Goal: Information Seeking & Learning: Learn about a topic

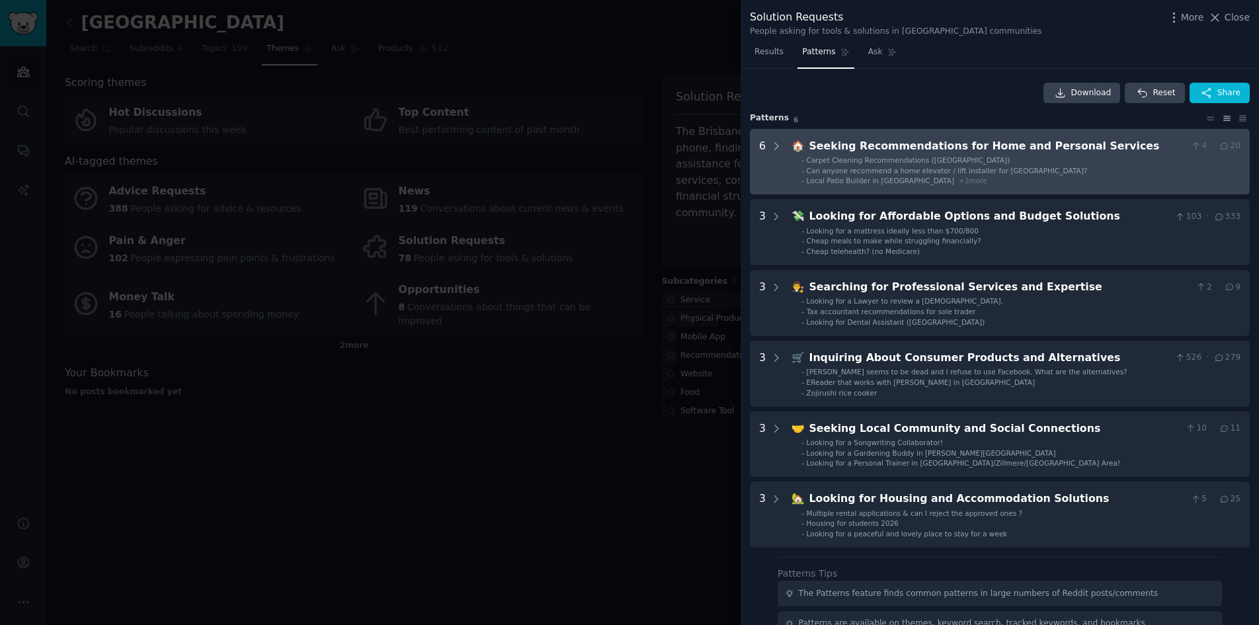
click at [1104, 173] on li "- Can anyone recommend a home elevator / lift installer for [GEOGRAPHIC_DATA]?" at bounding box center [1020, 170] width 439 height 9
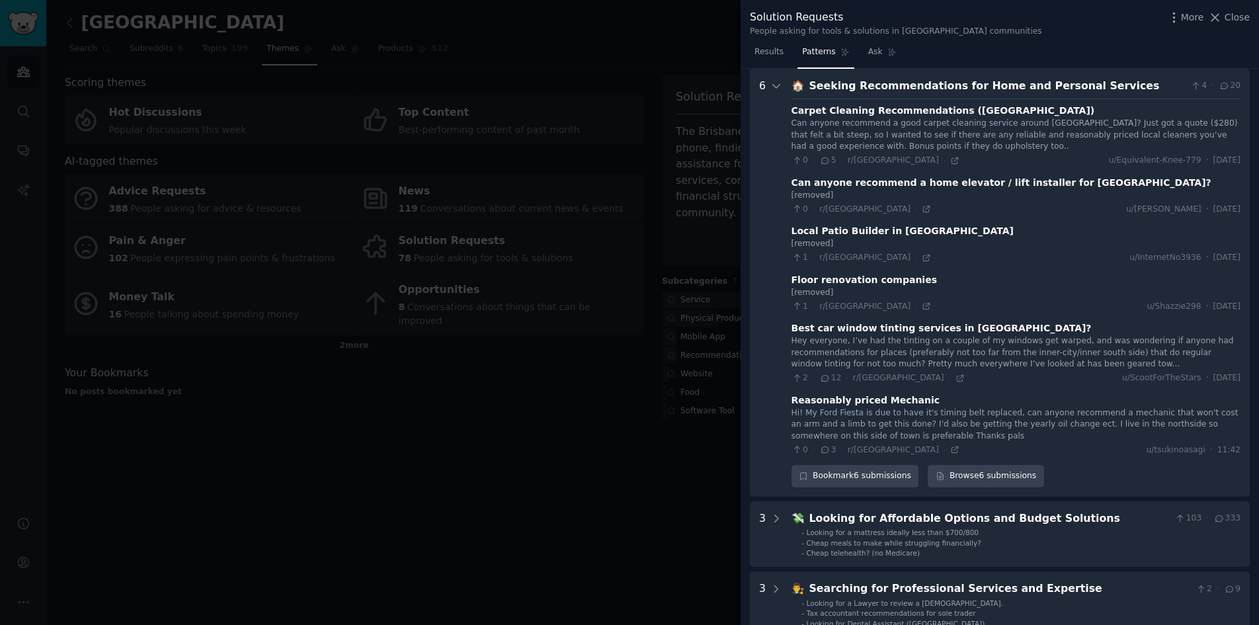
scroll to position [66, 0]
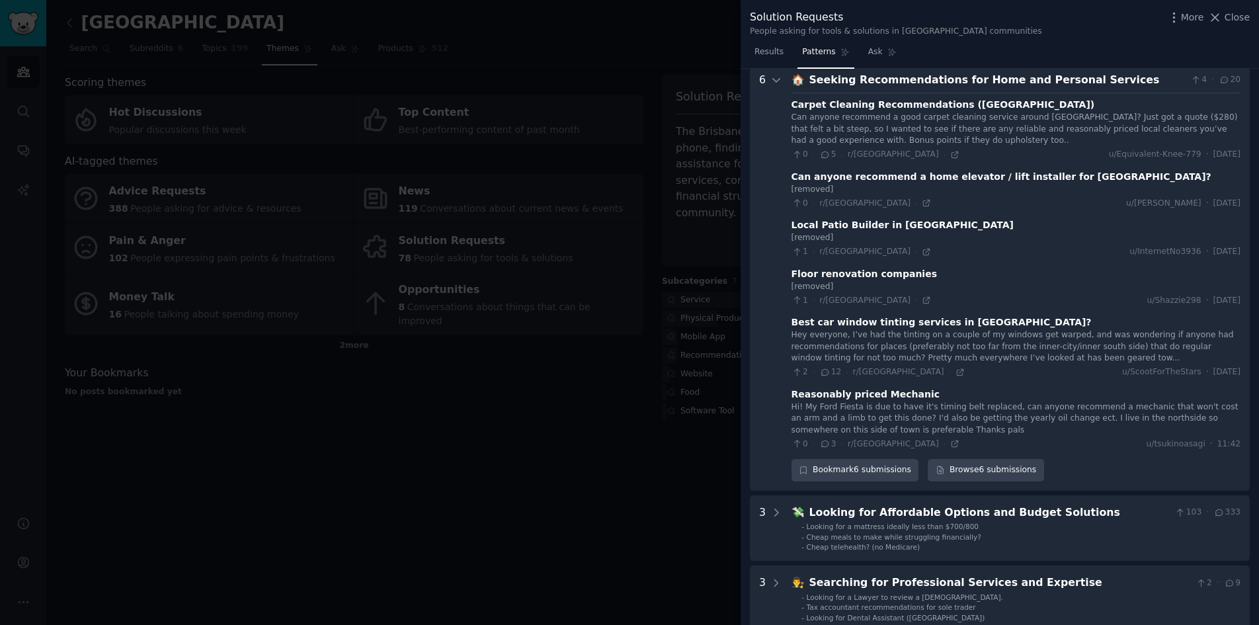
click at [770, 71] on Services "6 🏠 Seeking Recommendations for Home and Personal Services 4 · 20 Carpet Cleani…" at bounding box center [1000, 277] width 500 height 428
click at [768, 77] on div "6" at bounding box center [770, 276] width 23 height 409
click at [772, 77] on icon at bounding box center [776, 80] width 12 height 12
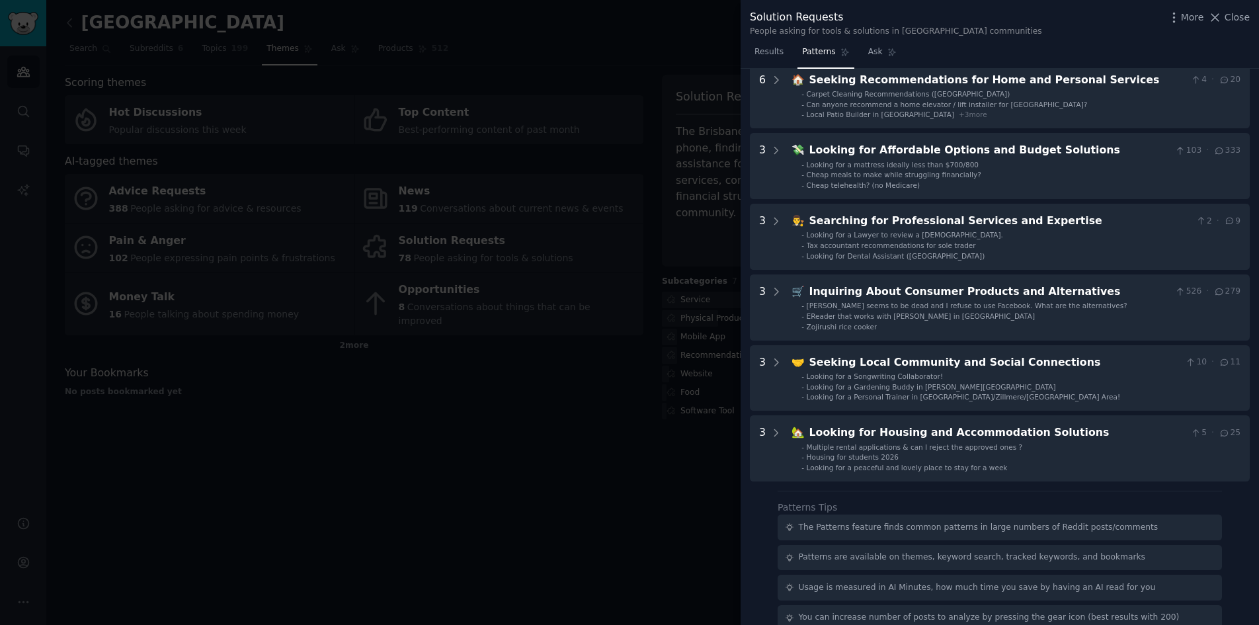
click at [669, 462] on div at bounding box center [629, 312] width 1259 height 625
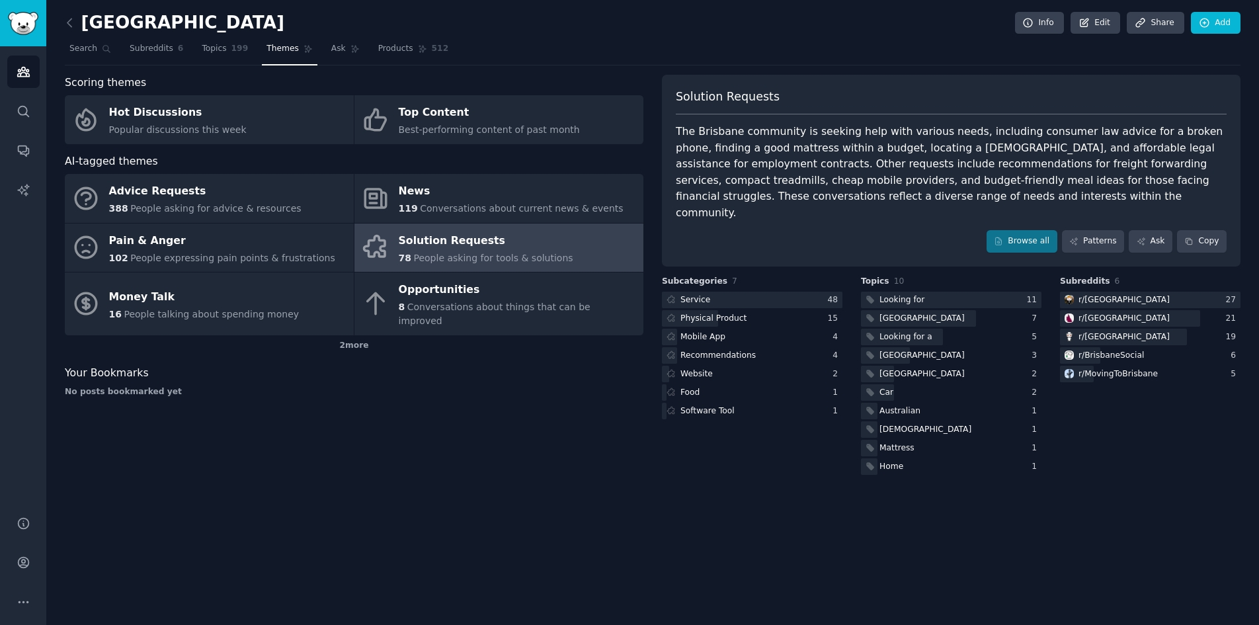
click at [481, 248] on div "Solution Requests" at bounding box center [486, 240] width 175 height 21
click at [1092, 230] on link "Patterns" at bounding box center [1093, 241] width 62 height 22
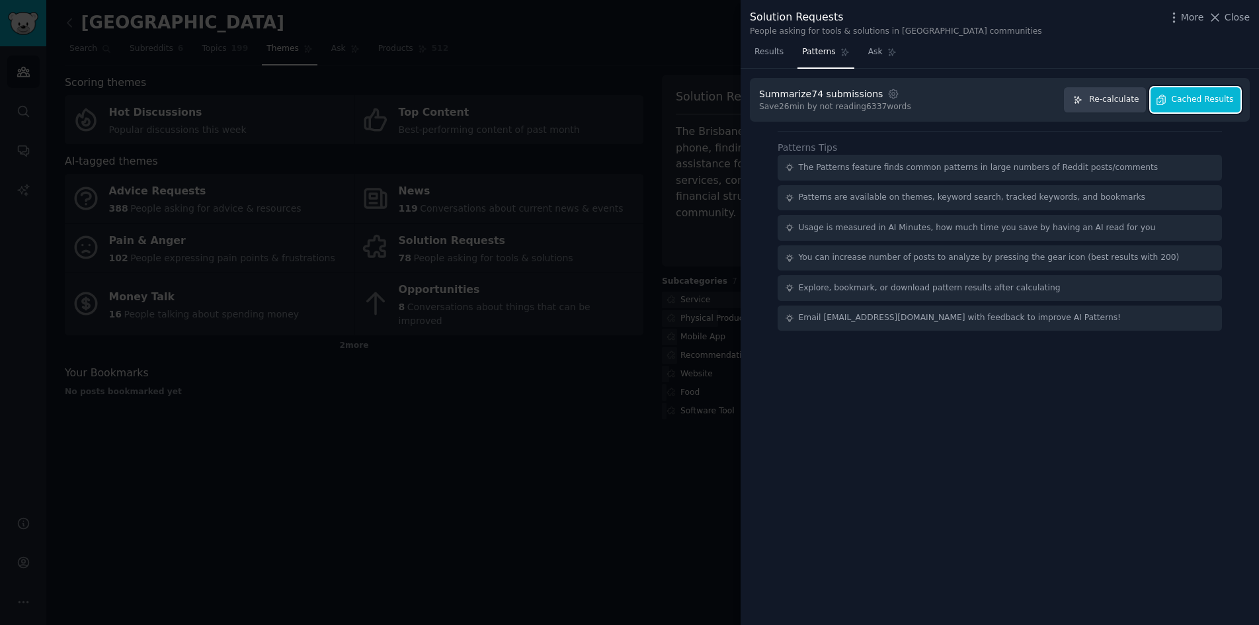
click at [1217, 100] on span "Cached Results" at bounding box center [1203, 100] width 62 height 12
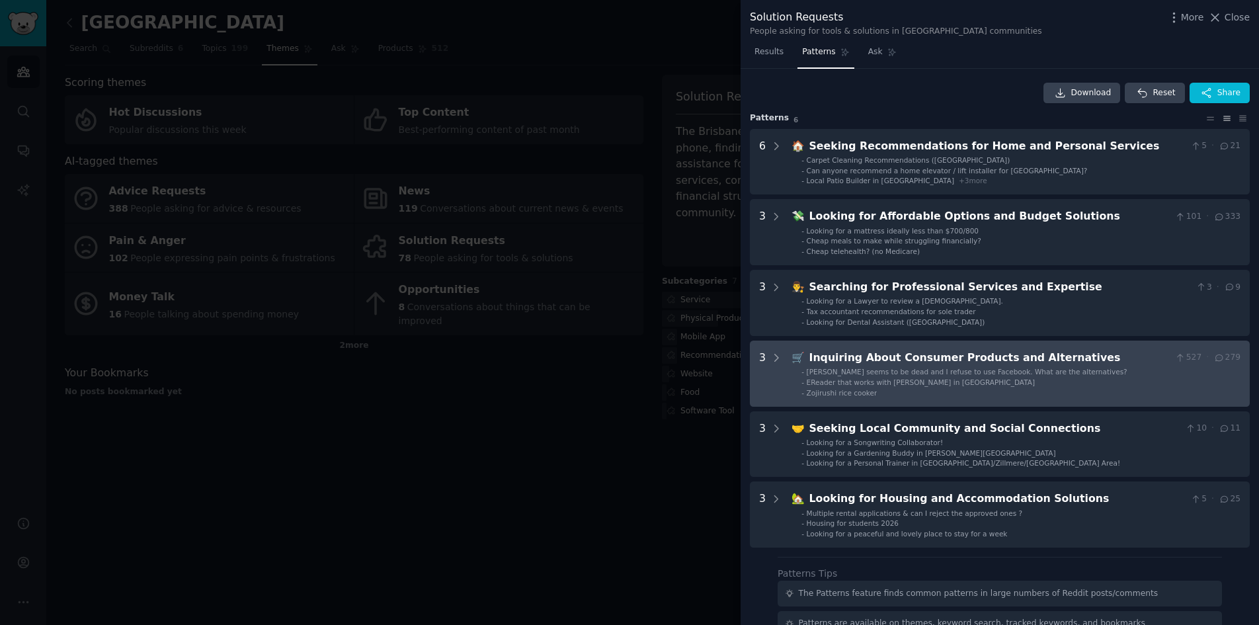
click at [1015, 388] on li "- Zojirushi rice cooker" at bounding box center [1020, 392] width 439 height 9
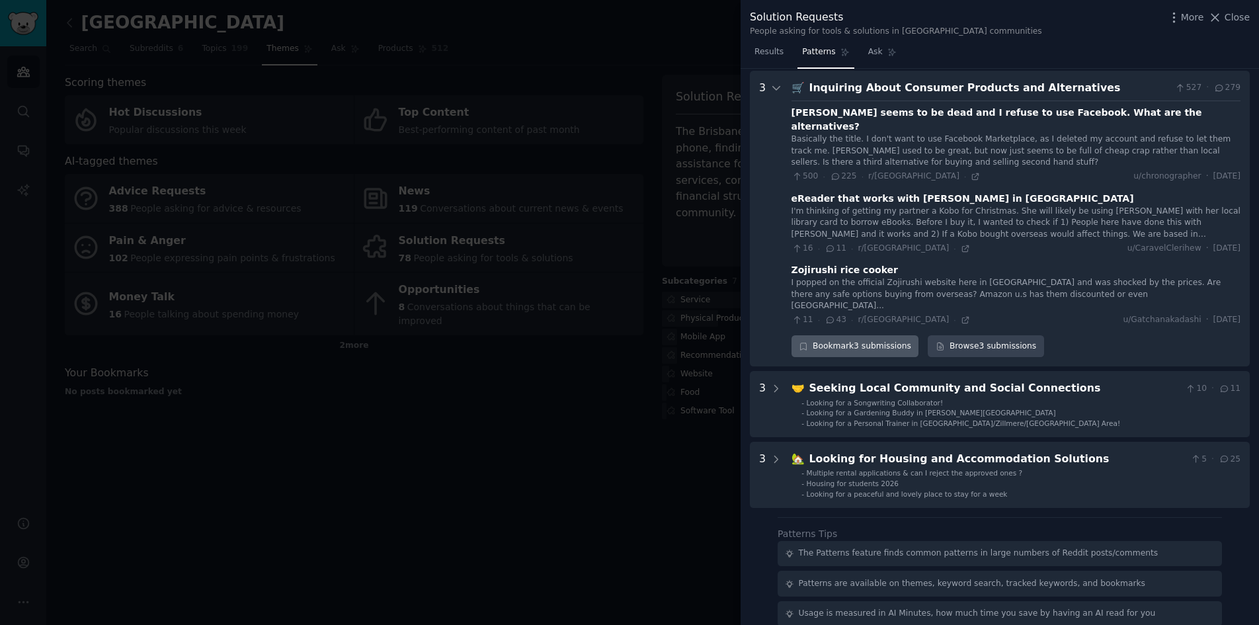
scroll to position [272, 0]
drag, startPoint x: 1056, startPoint y: 130, endPoint x: 916, endPoint y: 155, distance: 141.6
click at [1055, 132] on div "Basically the title. I don't want to use Facebook Marketplace, as I deleted my …" at bounding box center [1015, 149] width 449 height 35
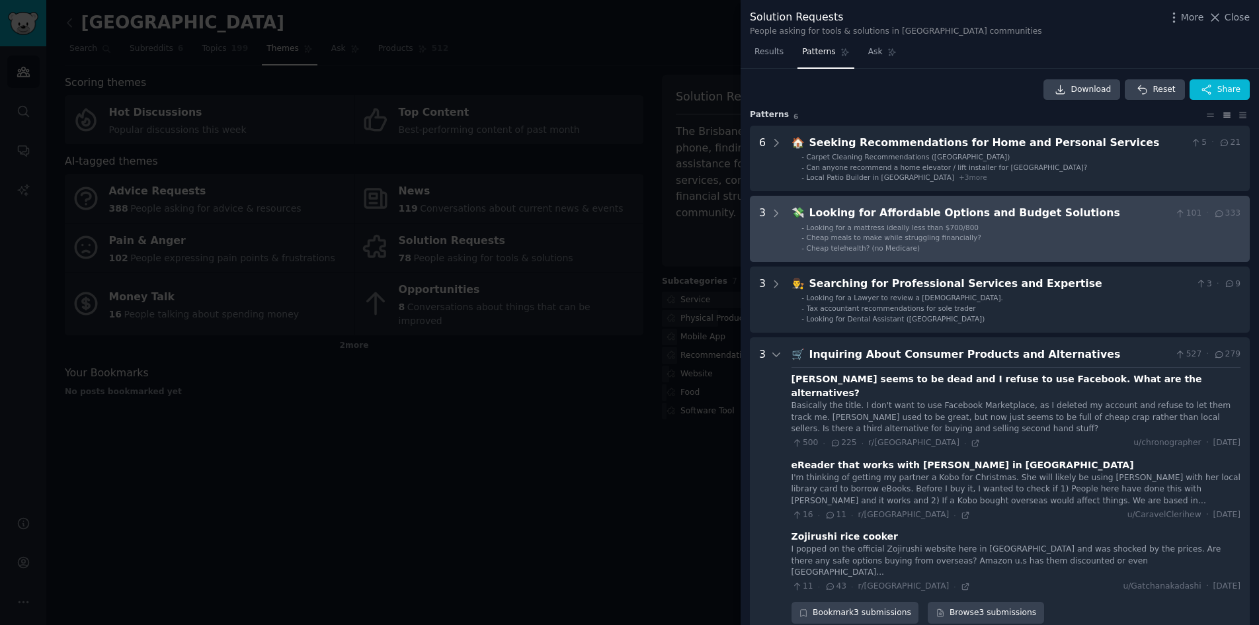
scroll to position [0, 0]
